Goal: Information Seeking & Learning: Learn about a topic

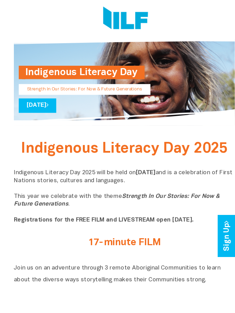
scroll to position [39, 0]
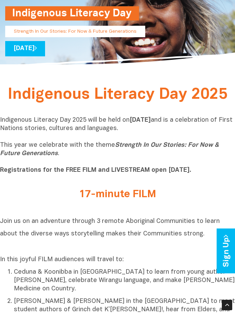
drag, startPoint x: 113, startPoint y: 144, endPoint x: 129, endPoint y: 157, distance: 21.0
click at [129, 157] on p "Indigenous Literacy Day 2025 will be held [DATE][DATE] and is a celebration of …" at bounding box center [117, 145] width 235 height 58
copy p "This year we celebrate with the theme Strength In Our Stories: For Now & Future…"
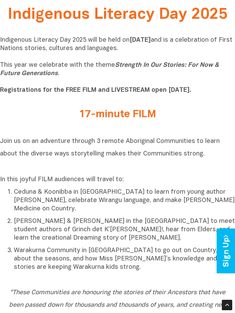
scroll to position [119, 0]
click at [104, 117] on h2 "17-minute FILM" at bounding box center [117, 114] width 225 height 11
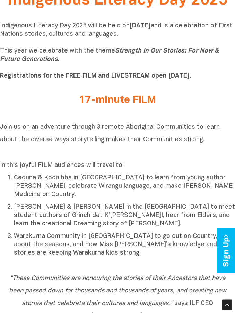
scroll to position [129, 0]
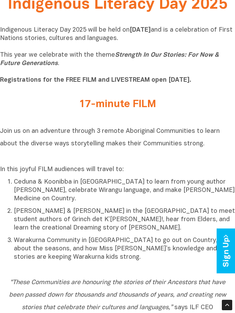
drag, startPoint x: 170, startPoint y: 146, endPoint x: 23, endPoint y: 131, distance: 147.9
click at [23, 132] on h2 "Join us on an adventure through 3 remote Aboriginal Communities to learn about …" at bounding box center [117, 143] width 235 height 38
click at [184, 178] on p "Ceduna & Koonibba in [GEOGRAPHIC_DATA] to learn from young author [PERSON_NAME]…" at bounding box center [125, 190] width 222 height 25
drag, startPoint x: 188, startPoint y: 142, endPoint x: 101, endPoint y: 131, distance: 87.6
click at [101, 131] on h2 "Join us on an adventure through 3 remote Aboriginal Communities to learn about …" at bounding box center [117, 143] width 235 height 38
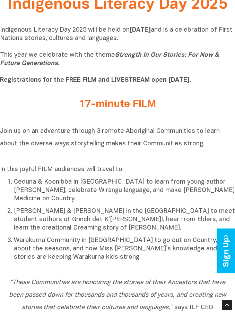
copy span "remote Aboriginal Communities to learn about the diverse ways storytelling make…"
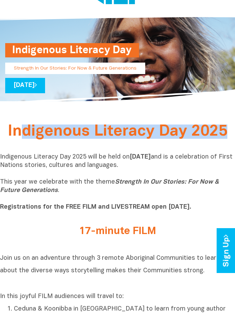
scroll to position [27, 0]
drag, startPoint x: 235, startPoint y: 133, endPoint x: 0, endPoint y: 127, distance: 235.2
click at [0, 127] on div "Indigenous Literacy Day 2025" at bounding box center [117, 132] width 235 height 13
copy span "Indigenous Literacy Day 2025"
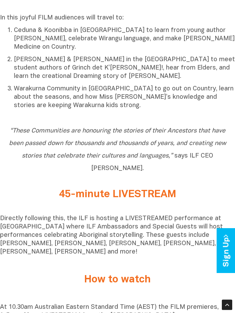
scroll to position [281, 0]
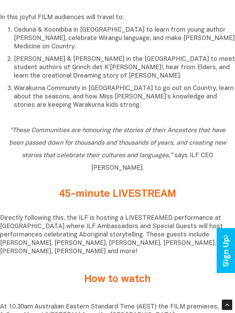
drag, startPoint x: 207, startPoint y: 233, endPoint x: 207, endPoint y: 237, distance: 3.8
click at [207, 237] on p "Directly following this, the ILF is hosting a LIVESTREAMED performance at [GEOG…" at bounding box center [117, 235] width 235 height 42
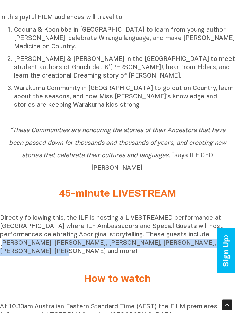
drag, startPoint x: 207, startPoint y: 229, endPoint x: 211, endPoint y: 239, distance: 11.5
click at [211, 239] on p "Directly following this, the ILF is hosting a LIVESTREAMED performance at [GEOG…" at bounding box center [117, 235] width 235 height 42
click at [28, 238] on p "Directly following this, the ILF is hosting a LIVESTREAMED performance at [GEOG…" at bounding box center [117, 235] width 235 height 42
drag, startPoint x: 212, startPoint y: 240, endPoint x: 207, endPoint y: 228, distance: 12.2
click at [207, 229] on p "Directly following this, the ILF is hosting a LIVESTREAMED performance at [GEOG…" at bounding box center [117, 235] width 235 height 42
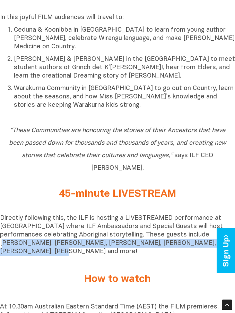
copy p "[PERSON_NAME], [PERSON_NAME], [PERSON_NAME], [PERSON_NAME], [PERSON_NAME], [PER…"
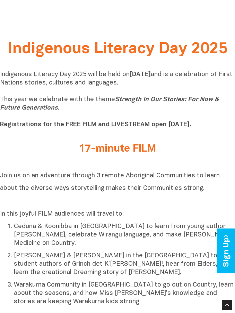
scroll to position [205, 0]
